Goal: Complete application form: Complete application form

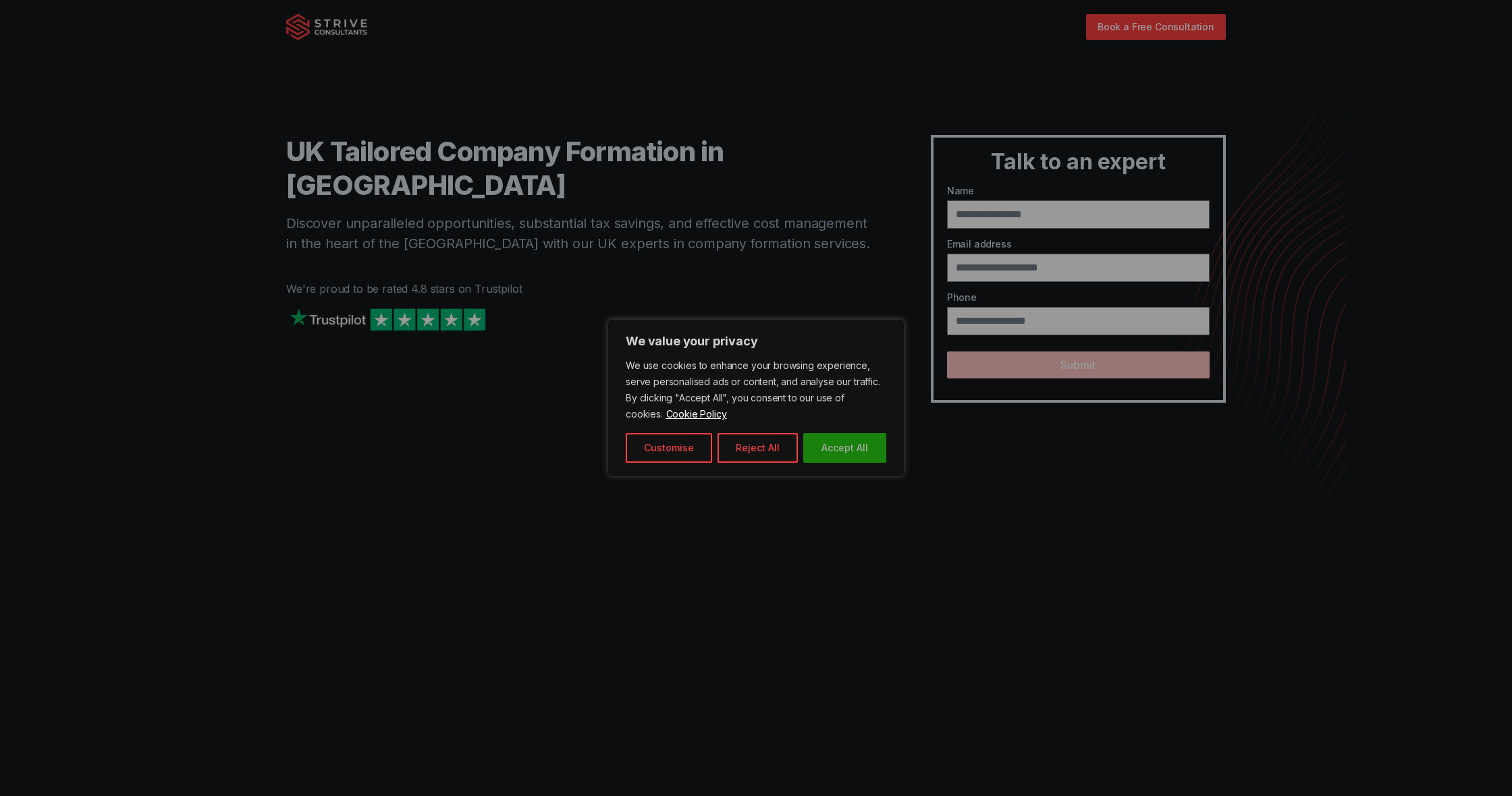
click at [839, 446] on button "Accept All" at bounding box center [844, 447] width 83 height 29
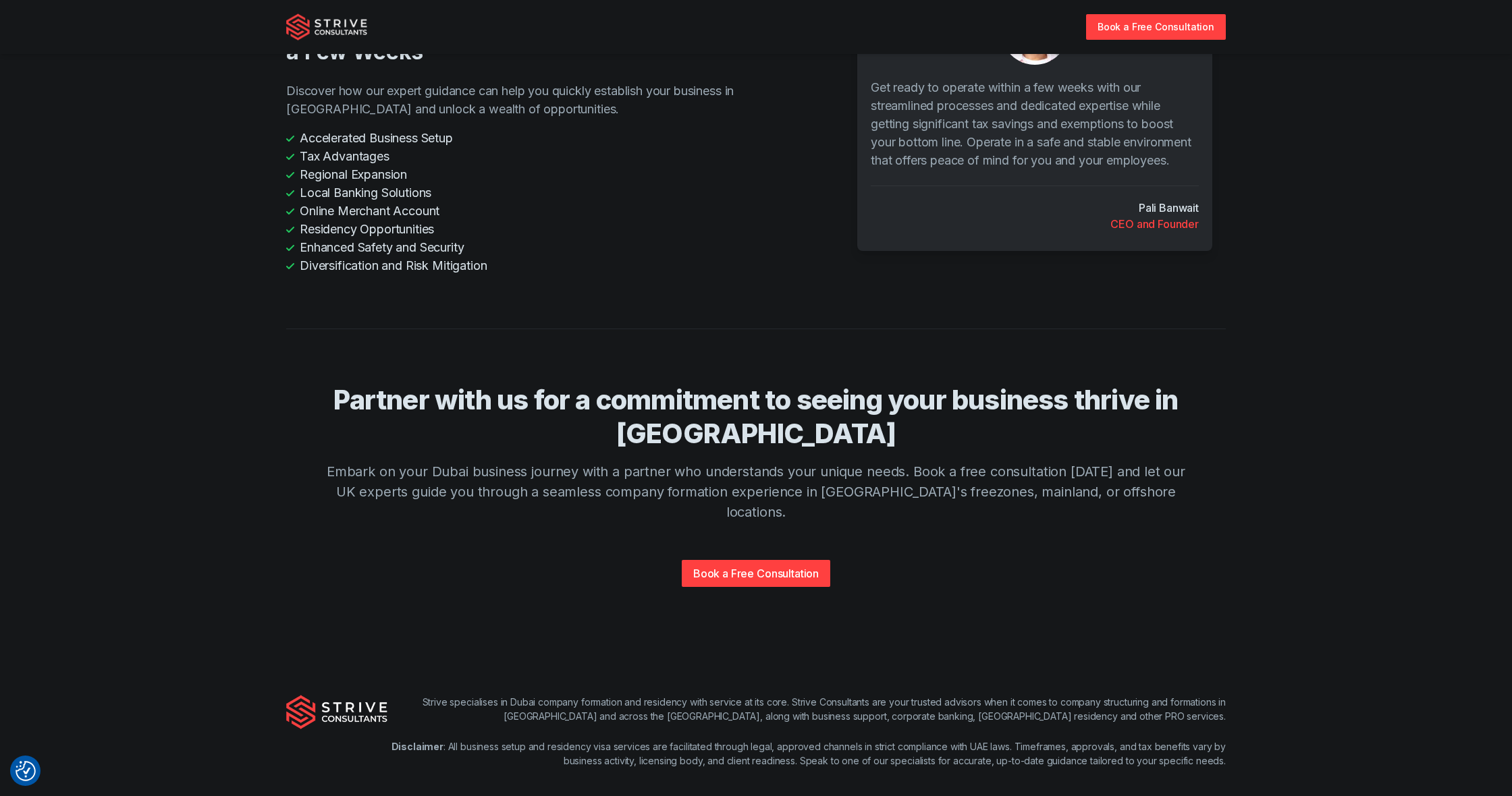
scroll to position [2940, 0]
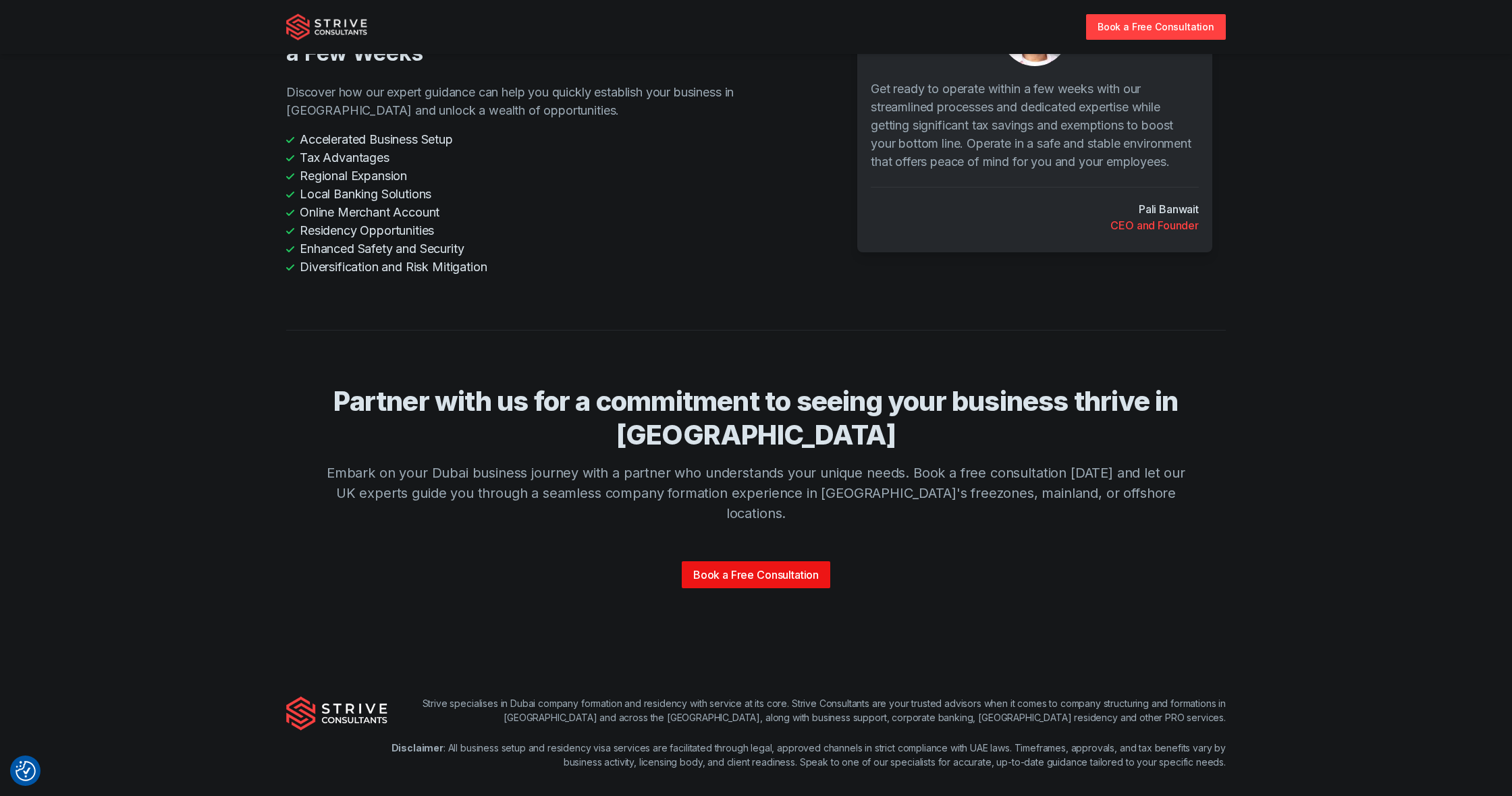
click at [776, 561] on link "Book a Free Consultation" at bounding box center [756, 575] width 149 height 27
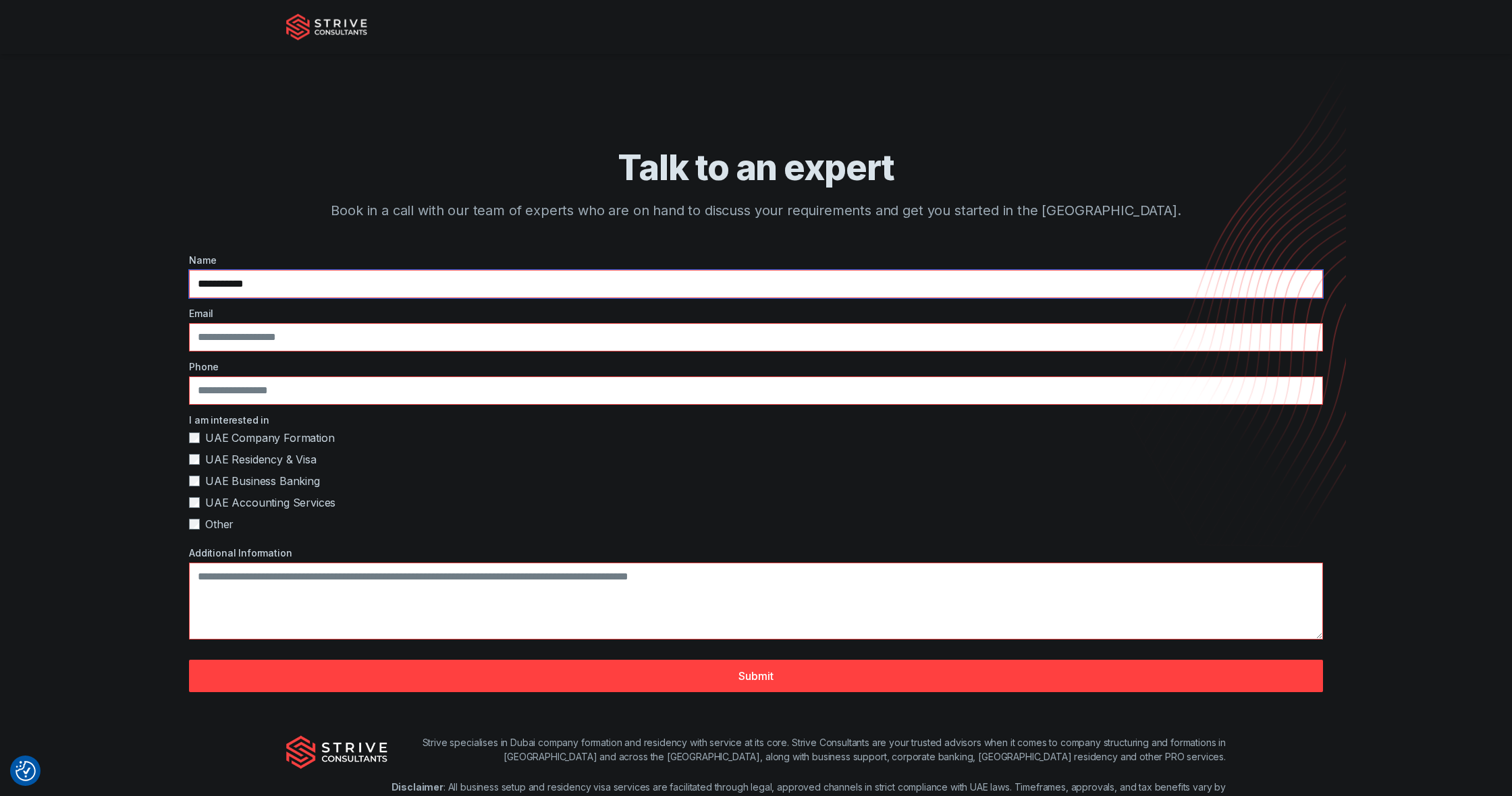
type input "**********"
click at [388, 339] on input "email" at bounding box center [756, 337] width 1134 height 28
type input "*"
type input "**********"
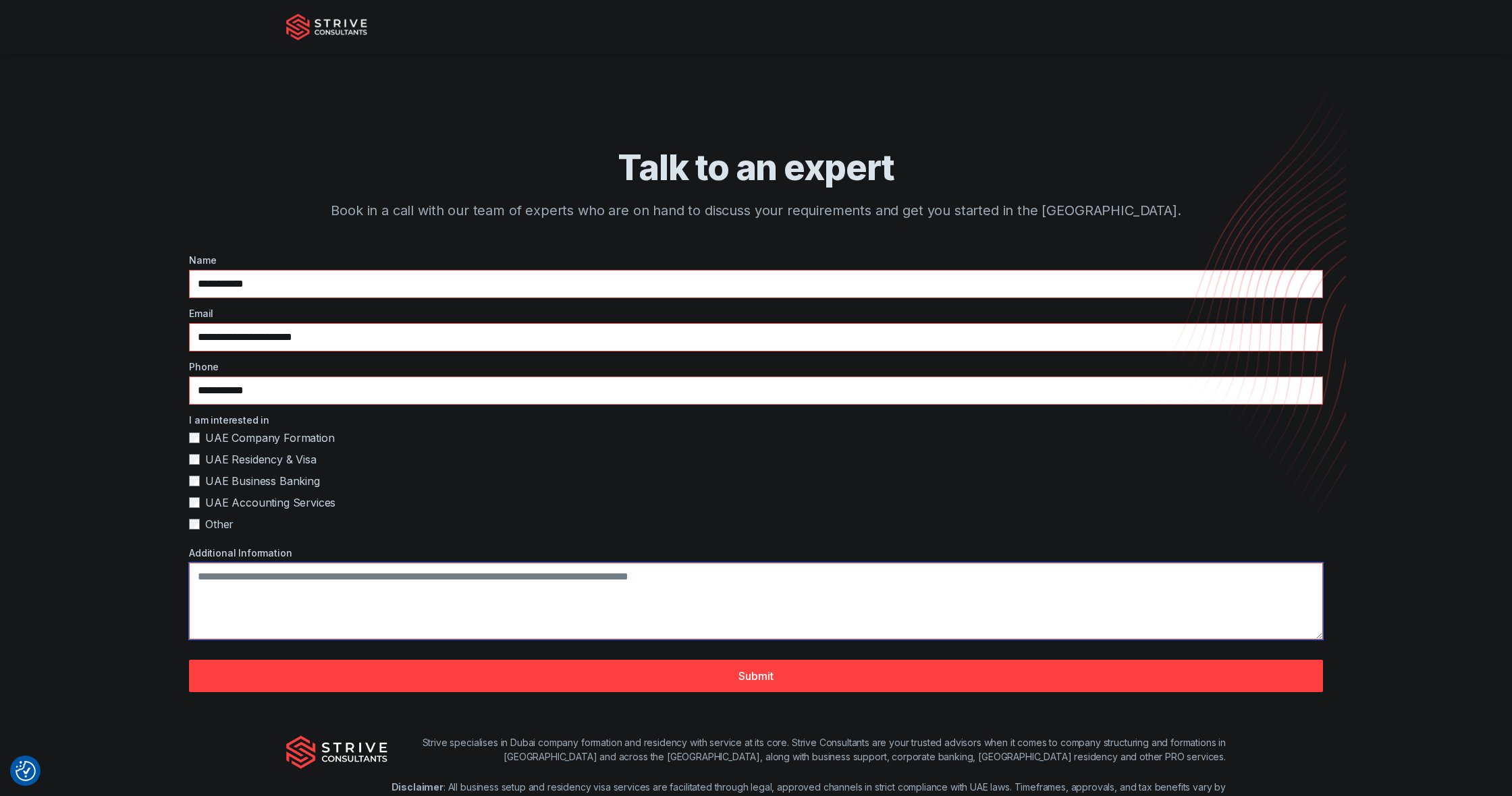
click at [304, 585] on textarea "Additional Information" at bounding box center [756, 601] width 1134 height 77
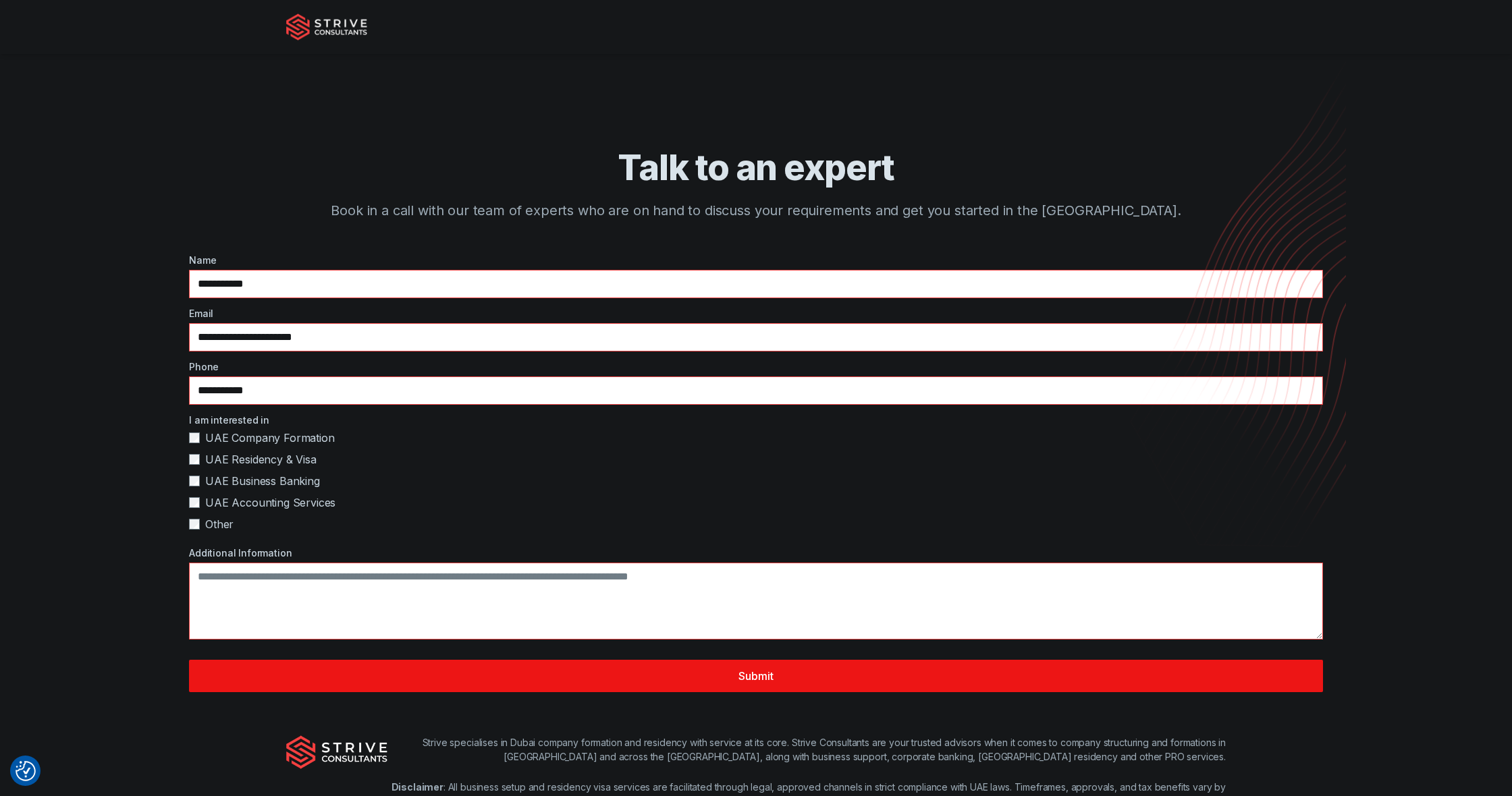
click at [572, 673] on button "Submit" at bounding box center [756, 676] width 1134 height 32
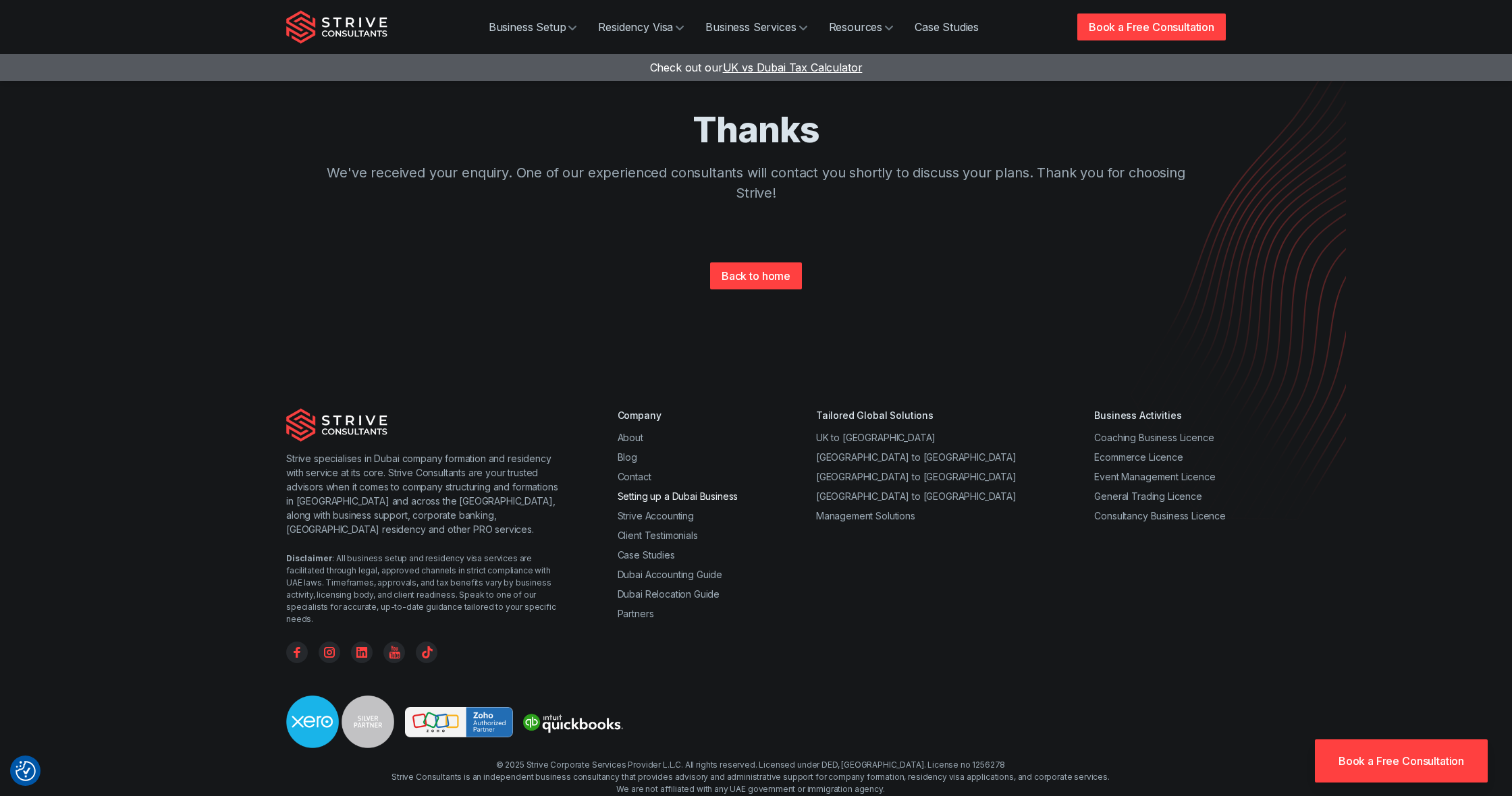
click at [685, 496] on link "Setting up a Dubai Business" at bounding box center [678, 496] width 120 height 12
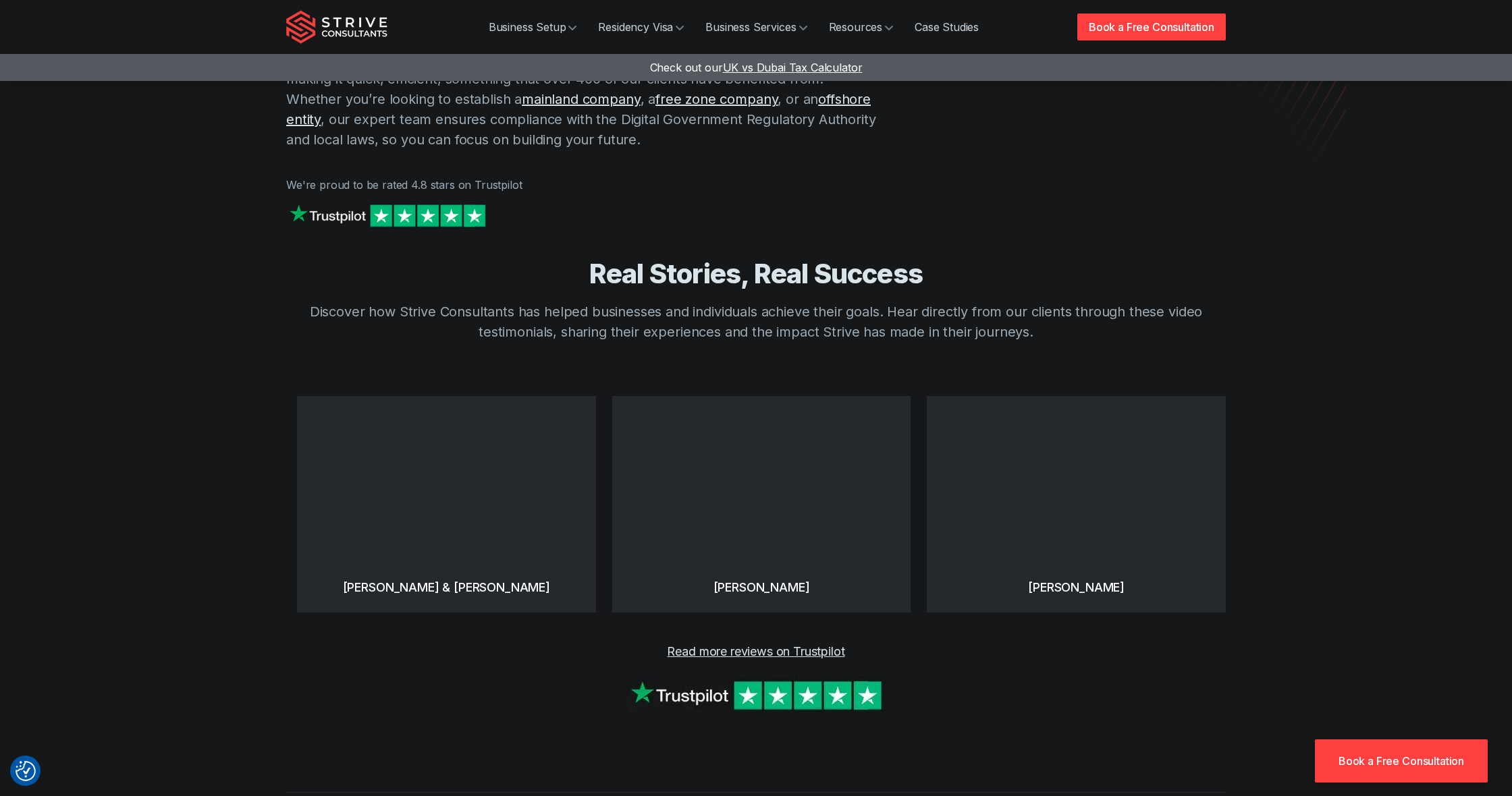
scroll to position [329, 0]
click at [774, 643] on link "Read more reviews on Trustpilot" at bounding box center [755, 650] width 177 height 14
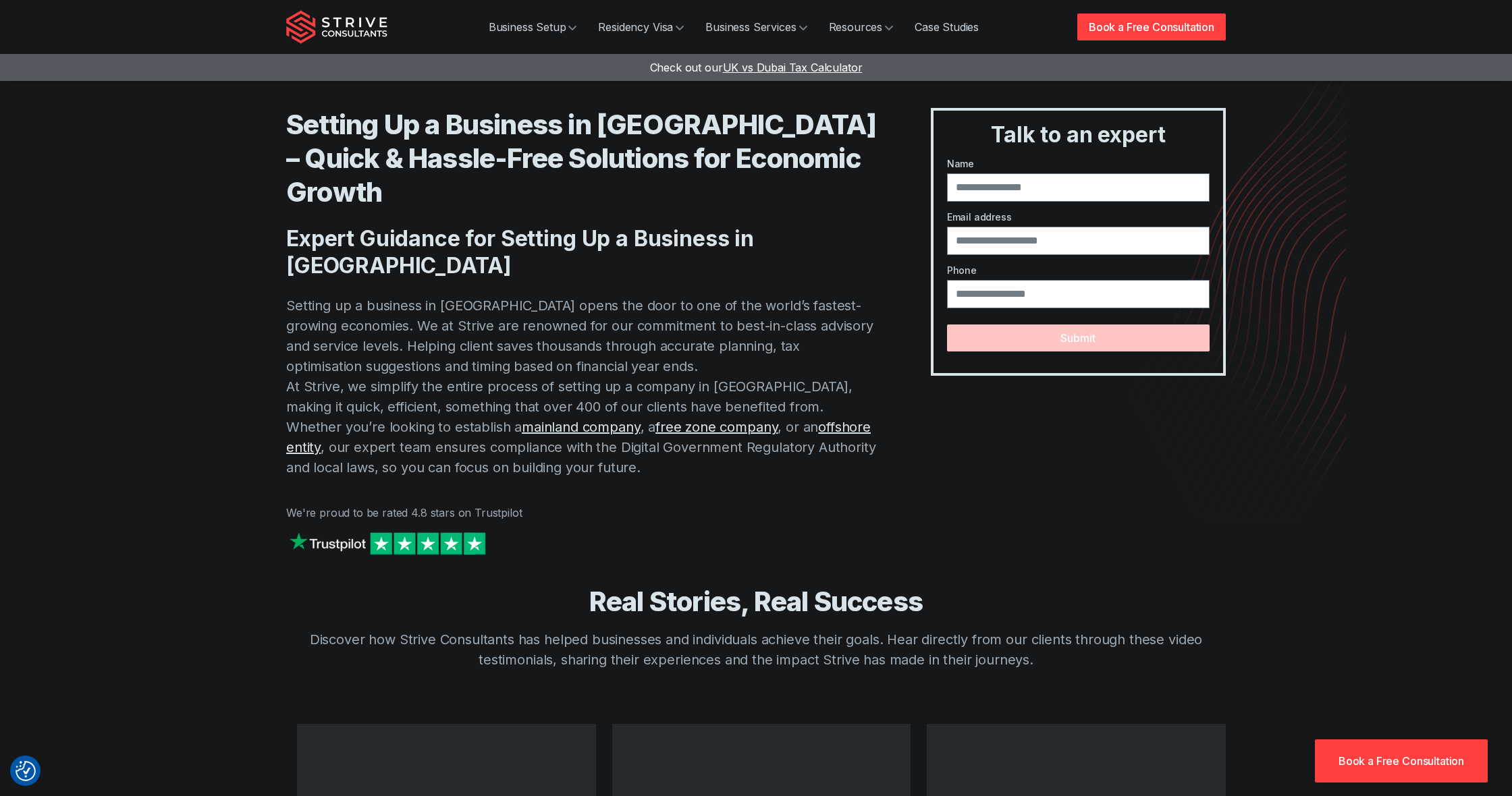
scroll to position [0, 0]
